Goal: Check status: Check status

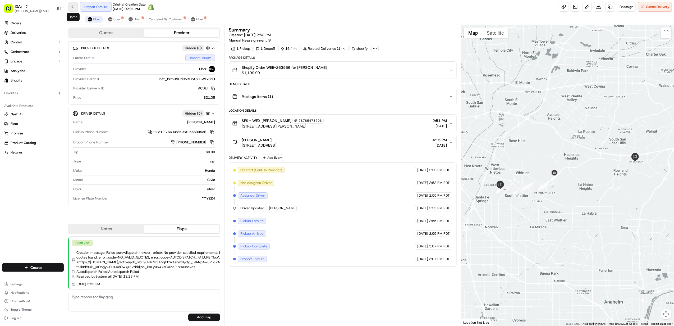
click at [74, 7] on button at bounding box center [73, 7] width 10 height 10
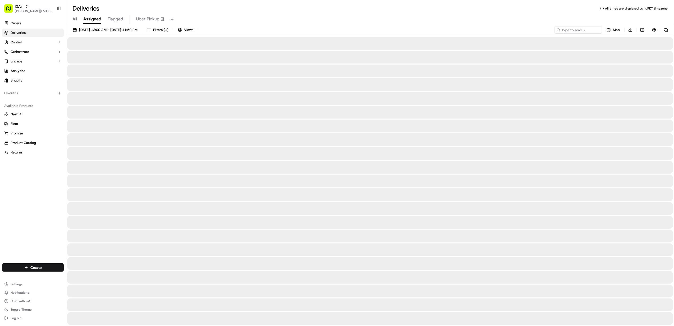
click at [94, 19] on span "Assigned" at bounding box center [92, 19] width 18 height 6
click at [116, 18] on span "Flagged" at bounding box center [116, 19] width 16 height 6
